Goal: Transaction & Acquisition: Purchase product/service

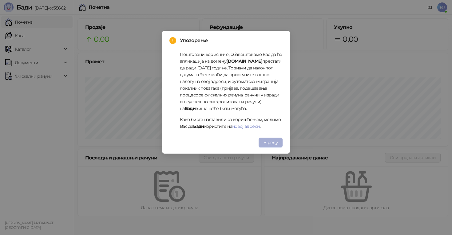
click at [271, 140] on span "У реду" at bounding box center [270, 143] width 14 height 6
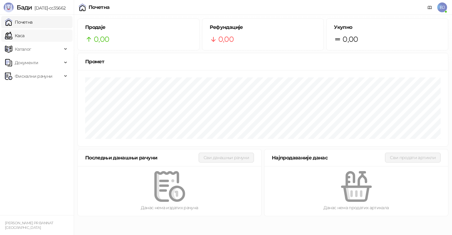
click at [24, 37] on link "Каса" at bounding box center [14, 36] width 19 height 12
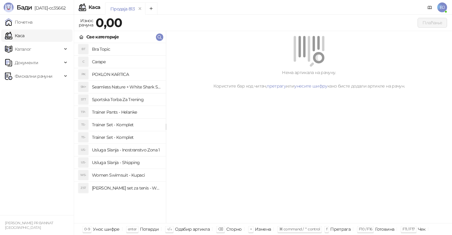
click at [128, 124] on h4 "Trainer Set - Komplet" at bounding box center [126, 125] width 69 height 10
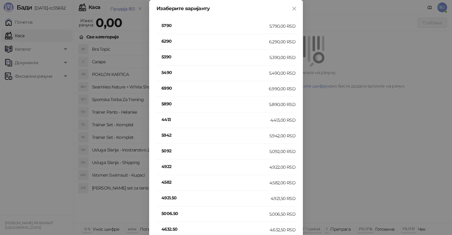
click at [182, 118] on h4 "4413" at bounding box center [215, 119] width 109 height 7
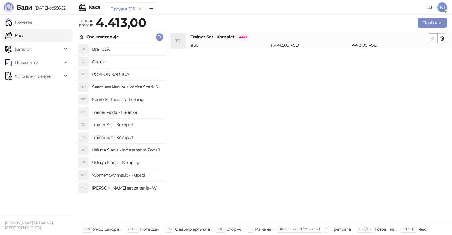
click at [432, 37] on icon "button" at bounding box center [432, 38] width 5 height 5
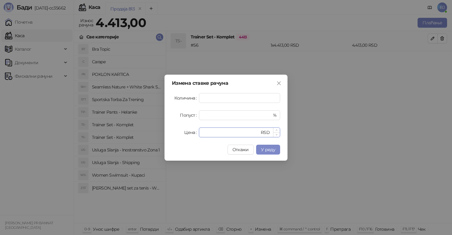
click at [216, 135] on input "****" at bounding box center [231, 132] width 57 height 9
type input "*"
type input "****"
click at [265, 147] on span "У реду" at bounding box center [268, 150] width 14 height 6
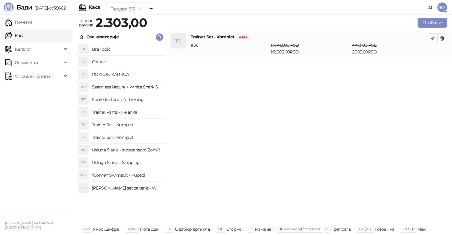
click at [124, 113] on h4 "Trainer Pants - Helanke" at bounding box center [126, 112] width 69 height 10
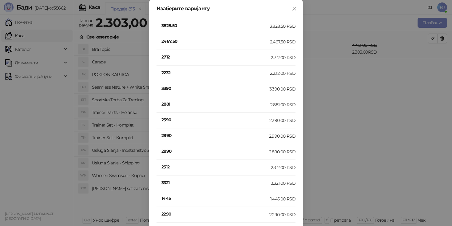
scroll to position [222, 0]
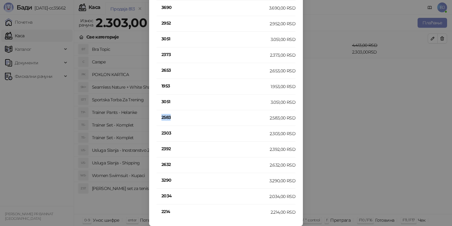
click at [179, 119] on h4 "2583" at bounding box center [215, 117] width 108 height 7
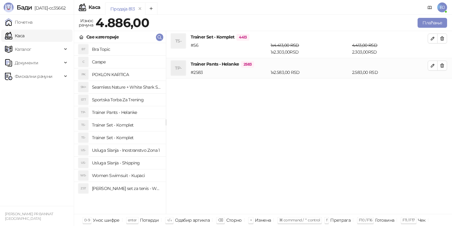
click at [127, 126] on h4 "Trainer Set - Komplet" at bounding box center [126, 125] width 69 height 10
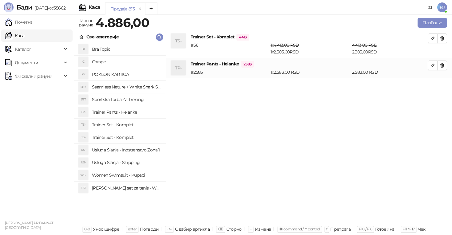
scroll to position [0, 0]
click at [122, 127] on h4 "Trainer Set - Komplet" at bounding box center [126, 125] width 69 height 10
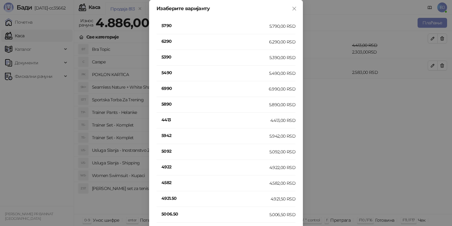
click at [168, 121] on h4 "4413" at bounding box center [215, 119] width 109 height 7
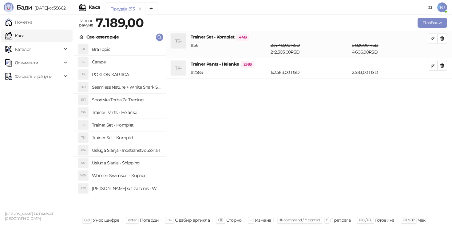
drag, startPoint x: 433, startPoint y: 64, endPoint x: 427, endPoint y: 75, distance: 12.8
click at [431, 71] on li "TP- Trainer Pants - Helanke 2583 # 2583 1 x 2.583,00 RSD 2.583,00 RSD" at bounding box center [309, 68] width 286 height 21
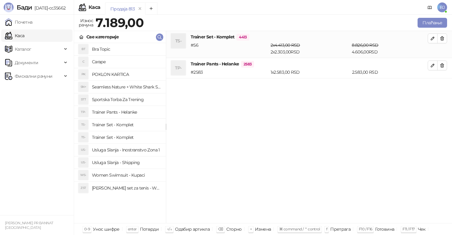
click at [380, 96] on div "TS- Trainer Set - Komplet 4413 # 56 2 x 4.413,00 RSD 2 x 2.303,00 RSD 8.826,00 …" at bounding box center [309, 127] width 286 height 192
click at [434, 38] on icon "button" at bounding box center [432, 38] width 5 height 5
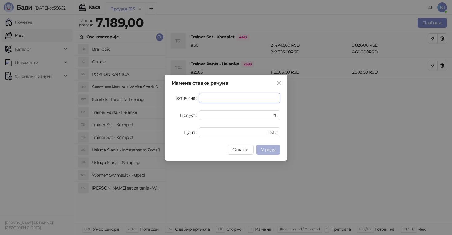
type input "*"
click at [269, 152] on span "У реду" at bounding box center [268, 150] width 14 height 6
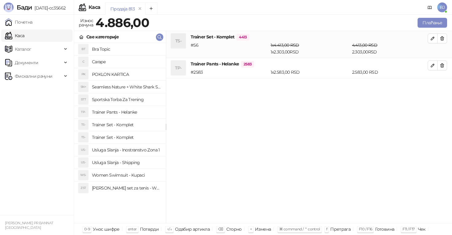
click at [108, 137] on h4 "Trainer Set - Komplet" at bounding box center [126, 137] width 69 height 10
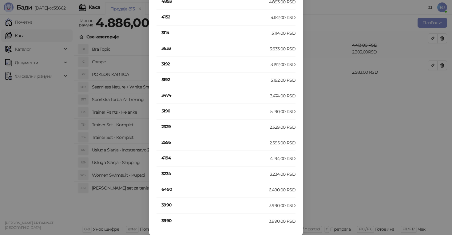
scroll to position [24, 0]
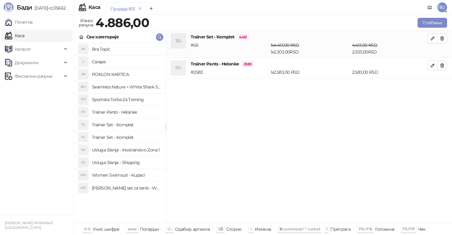
click at [145, 163] on h4 "Usluga Slanja - Shipping" at bounding box center [126, 163] width 69 height 10
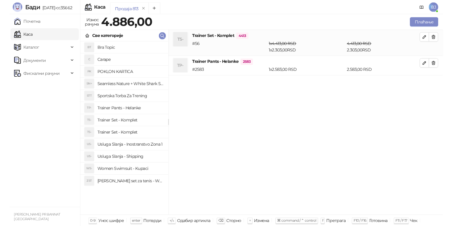
scroll to position [0, 0]
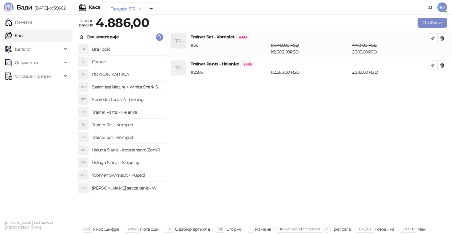
click at [138, 138] on h4 "Trainer Set - Komplet" at bounding box center [126, 137] width 69 height 10
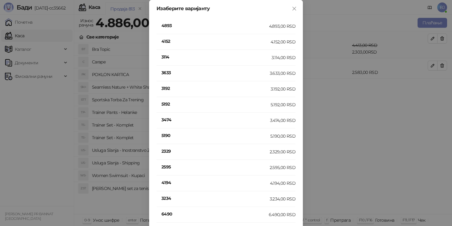
click at [168, 135] on h4 "5190" at bounding box center [215, 135] width 109 height 7
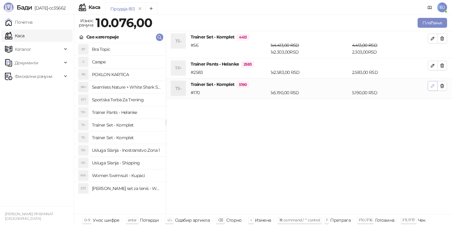
click at [435, 86] on button "button" at bounding box center [433, 86] width 10 height 10
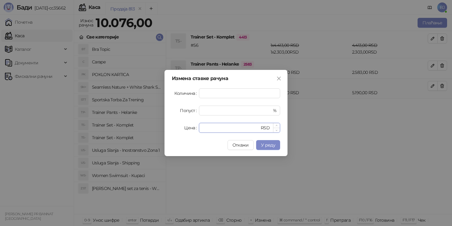
click at [215, 131] on input "****" at bounding box center [231, 127] width 57 height 9
type input "*"
type input "****"
click at [264, 146] on span "У реду" at bounding box center [268, 145] width 14 height 6
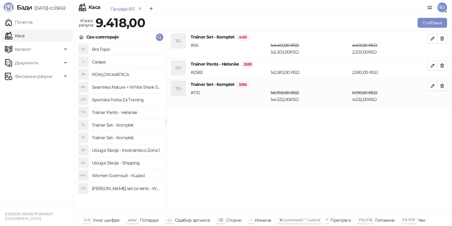
click at [430, 29] on div "Износ рачуна 9.418,00 Плаћање" at bounding box center [263, 24] width 378 height 14
click at [432, 25] on button "Плаћање" at bounding box center [432, 23] width 30 height 10
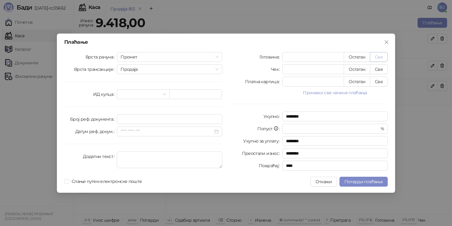
click at [381, 56] on button "Све" at bounding box center [379, 57] width 18 height 10
type input "****"
click at [389, 46] on button "Close" at bounding box center [386, 42] width 10 height 10
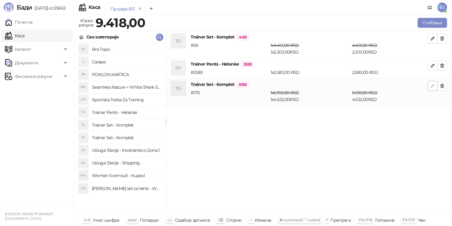
click at [431, 85] on icon "button" at bounding box center [432, 85] width 5 height 5
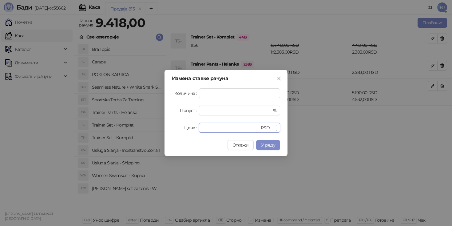
click at [227, 127] on input "****" at bounding box center [231, 127] width 57 height 9
type input "****"
click at [269, 147] on span "У реду" at bounding box center [268, 145] width 14 height 6
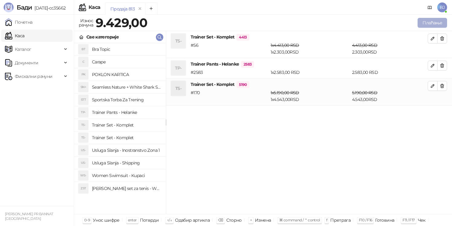
click at [437, 19] on button "Плаћање" at bounding box center [432, 23] width 30 height 10
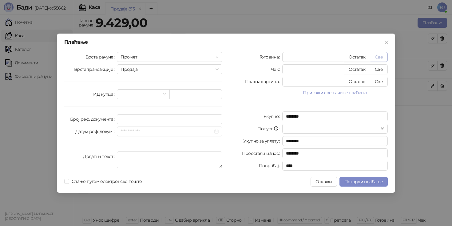
click at [385, 54] on button "Све" at bounding box center [379, 57] width 18 height 10
type input "****"
click at [381, 80] on button "Све" at bounding box center [379, 82] width 18 height 10
type input "*"
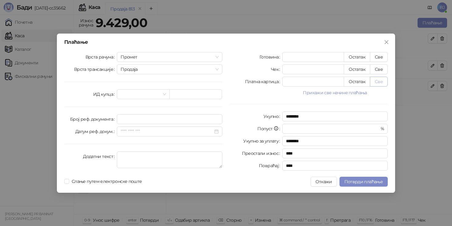
type input "****"
click at [365, 179] on span "Потврди плаћање" at bounding box center [363, 182] width 38 height 6
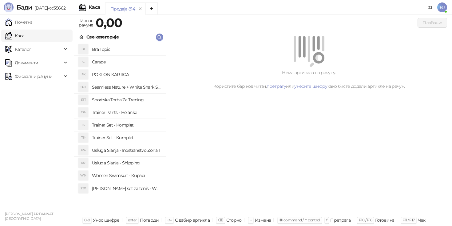
click at [143, 125] on h4 "Trainer Set - Komplet" at bounding box center [126, 125] width 69 height 10
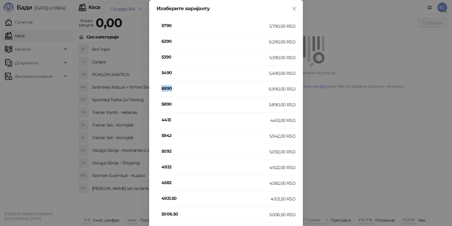
click at [166, 87] on h4 "6990" at bounding box center [214, 88] width 107 height 7
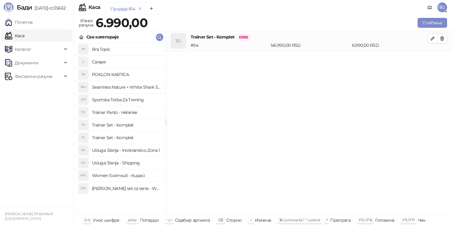
click at [133, 160] on h4 "Usluga Slanja - Shipping" at bounding box center [126, 163] width 69 height 10
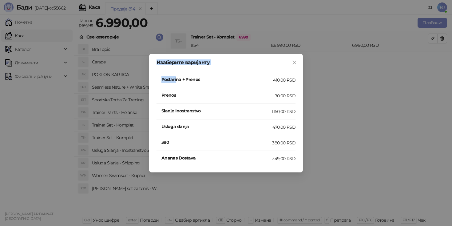
drag, startPoint x: 390, startPoint y: 116, endPoint x: 175, endPoint y: 80, distance: 217.2
click at [175, 80] on div "Изаберите варијанту Postarina + Prenos 410,00 RSD Prenos 70,00 RSD Slanje Inost…" at bounding box center [226, 113] width 452 height 226
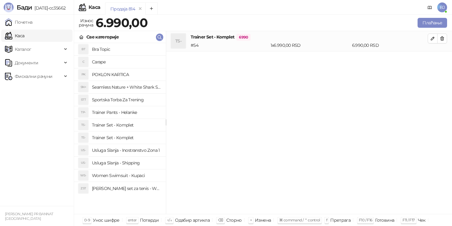
click at [175, 80] on div "Изаберите варијанту Postarina + Prenos 410,00 RSD Prenos 70,00 RSD Slanje Inost…" at bounding box center [226, 113] width 452 height 226
click at [426, 26] on button "Плаћање" at bounding box center [432, 23] width 30 height 10
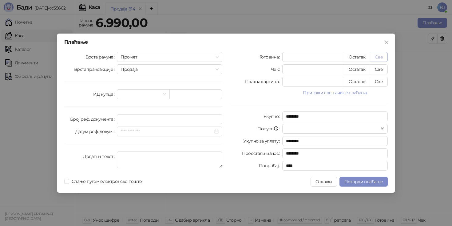
click at [380, 59] on button "Све" at bounding box center [379, 57] width 18 height 10
type input "****"
click at [379, 85] on button "Све" at bounding box center [379, 82] width 18 height 10
type input "*"
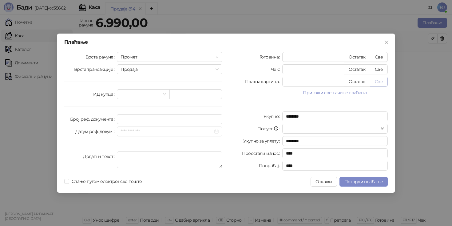
type input "****"
click at [387, 41] on icon "close" at bounding box center [386, 42] width 5 height 5
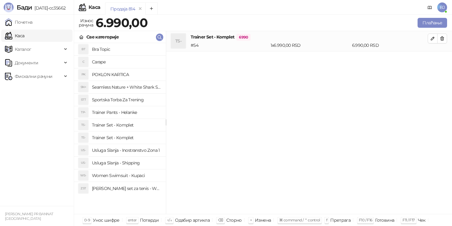
click at [128, 160] on h4 "Usluga Slanja - Shipping" at bounding box center [126, 163] width 69 height 10
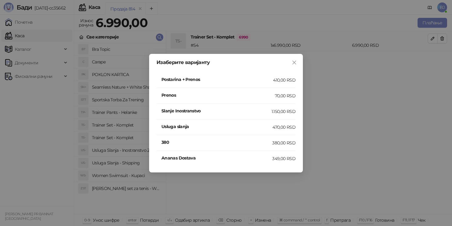
click at [248, 80] on h4 "Postarina + Prenos" at bounding box center [217, 79] width 112 height 7
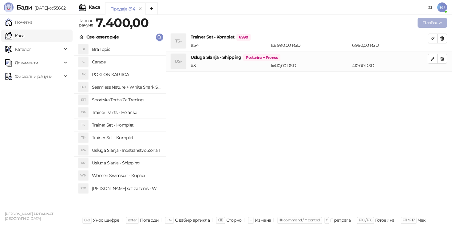
click at [435, 24] on button "Плаћање" at bounding box center [432, 23] width 30 height 10
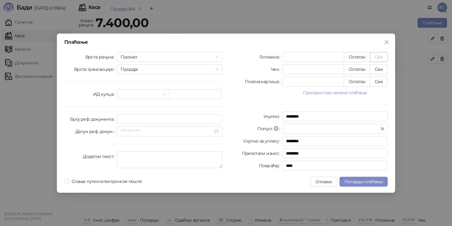
click at [383, 59] on button "Све" at bounding box center [379, 57] width 18 height 10
type input "****"
click at [377, 81] on button "Све" at bounding box center [379, 82] width 18 height 10
type input "*"
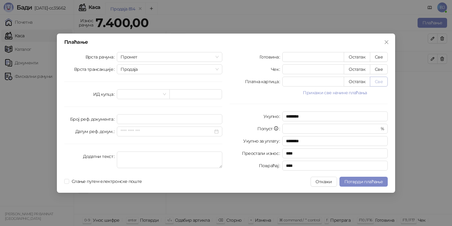
type input "****"
click at [370, 183] on span "Потврди плаћање" at bounding box center [363, 182] width 38 height 6
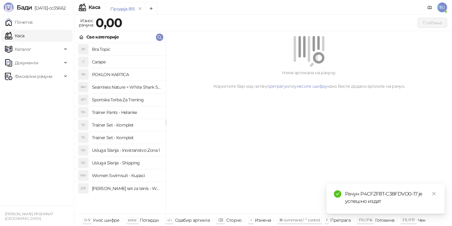
click at [145, 126] on h4 "Trainer Set - Komplet" at bounding box center [126, 125] width 69 height 10
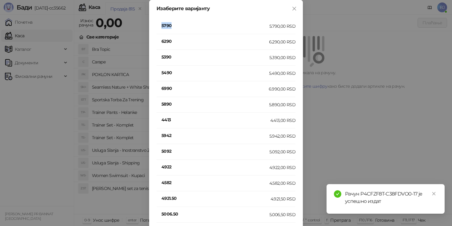
click at [167, 25] on h4 "5790" at bounding box center [215, 25] width 108 height 7
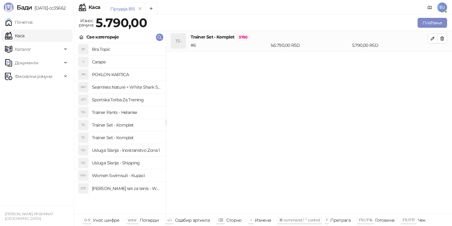
click at [133, 165] on h4 "Usluga Slanja - Shipping" at bounding box center [126, 163] width 69 height 10
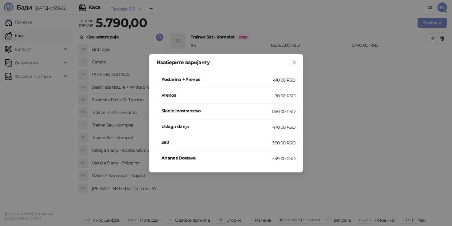
click at [279, 80] on div "410,00 RSD" at bounding box center [284, 80] width 22 height 7
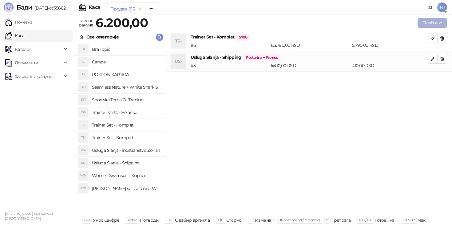
click at [432, 24] on button "Плаћање" at bounding box center [432, 23] width 30 height 10
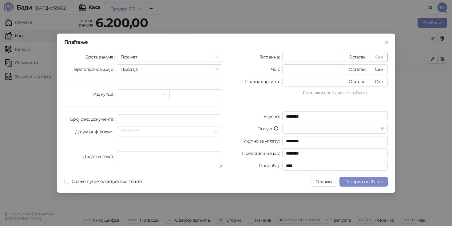
click at [380, 55] on button "Све" at bounding box center [379, 57] width 18 height 10
type input "****"
click at [382, 83] on button "Све" at bounding box center [379, 82] width 18 height 10
type input "*"
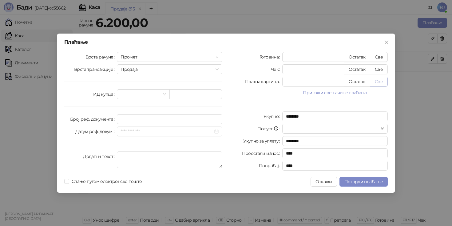
type input "****"
click at [362, 186] on button "Потврди плаћање" at bounding box center [363, 181] width 48 height 10
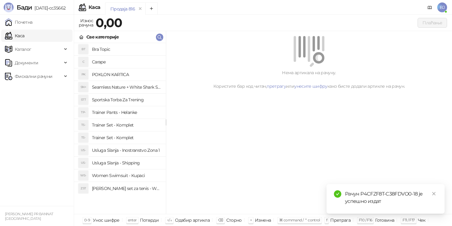
click at [400, 154] on div "Нема артикала на рачуну. Користите бар код читач, претрагу или унесите шифру ка…" at bounding box center [309, 122] width 286 height 183
